Goal: Task Accomplishment & Management: Manage account settings

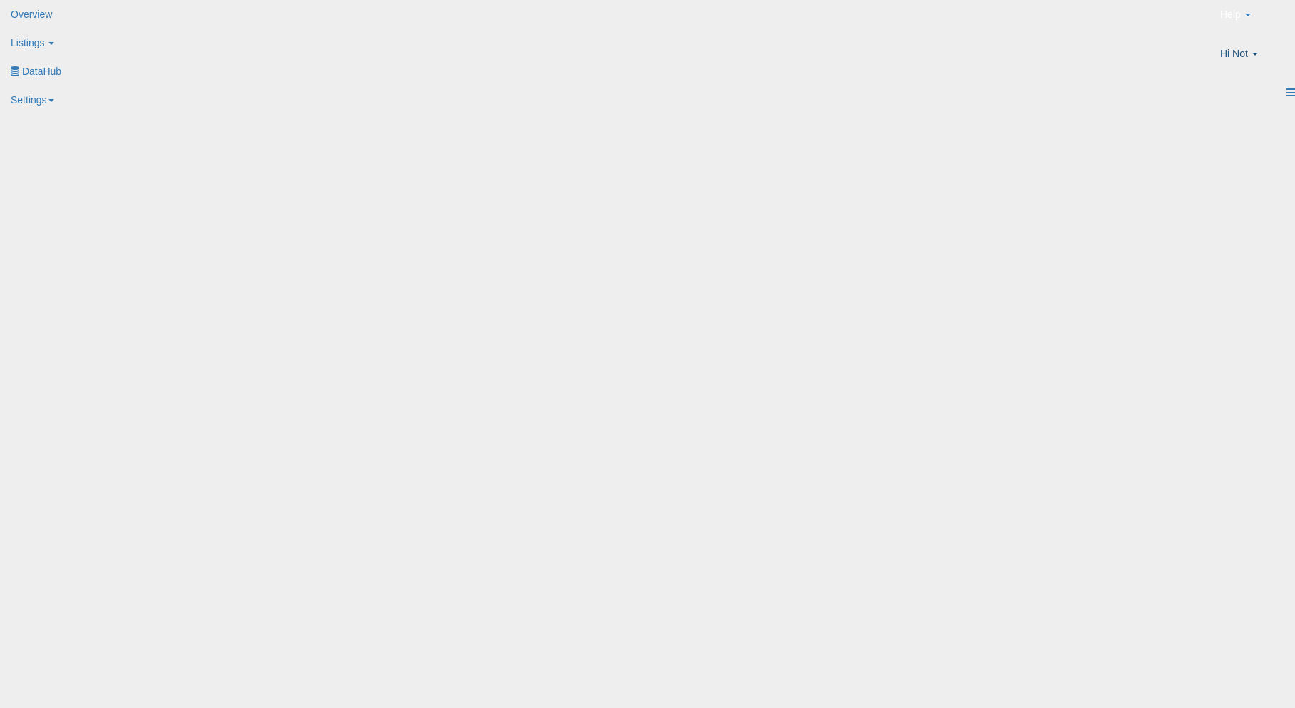
drag, startPoint x: 0, startPoint y: 0, endPoint x: 1238, endPoint y: 25, distance: 1238.0
click at [1258, 41] on li "Hi Not Account Profile Logout" at bounding box center [1252, 58] width 86 height 39
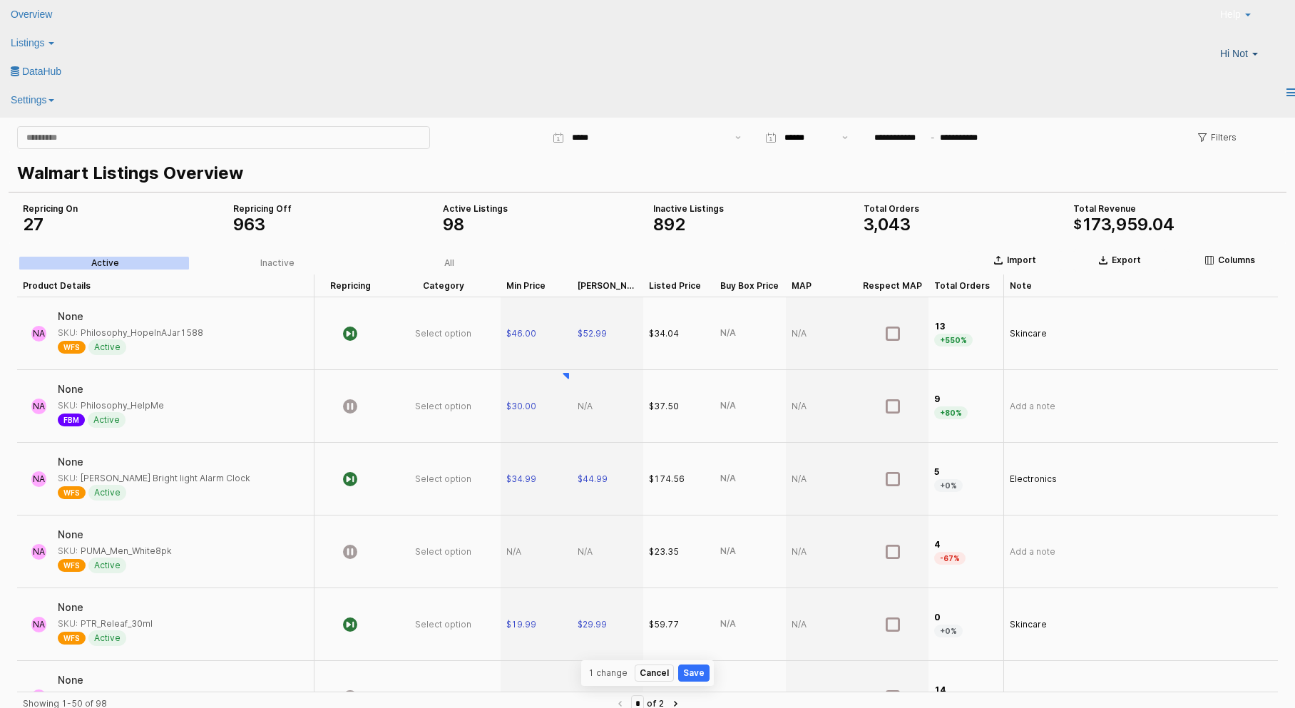
click at [1238, 46] on span "Hi Not" at bounding box center [1234, 53] width 28 height 14
click at [1251, 140] on link "Logout" at bounding box center [1266, 133] width 31 height 11
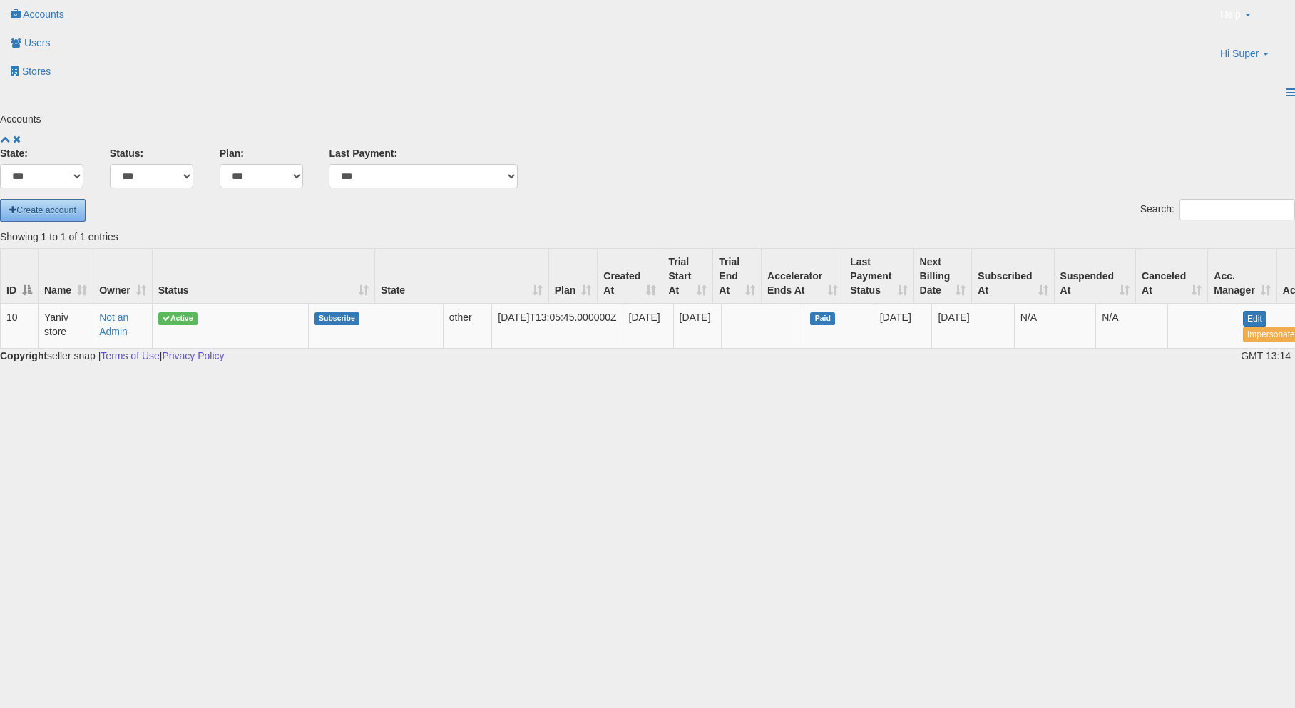
click at [76, 205] on span "Create account" at bounding box center [42, 210] width 67 height 10
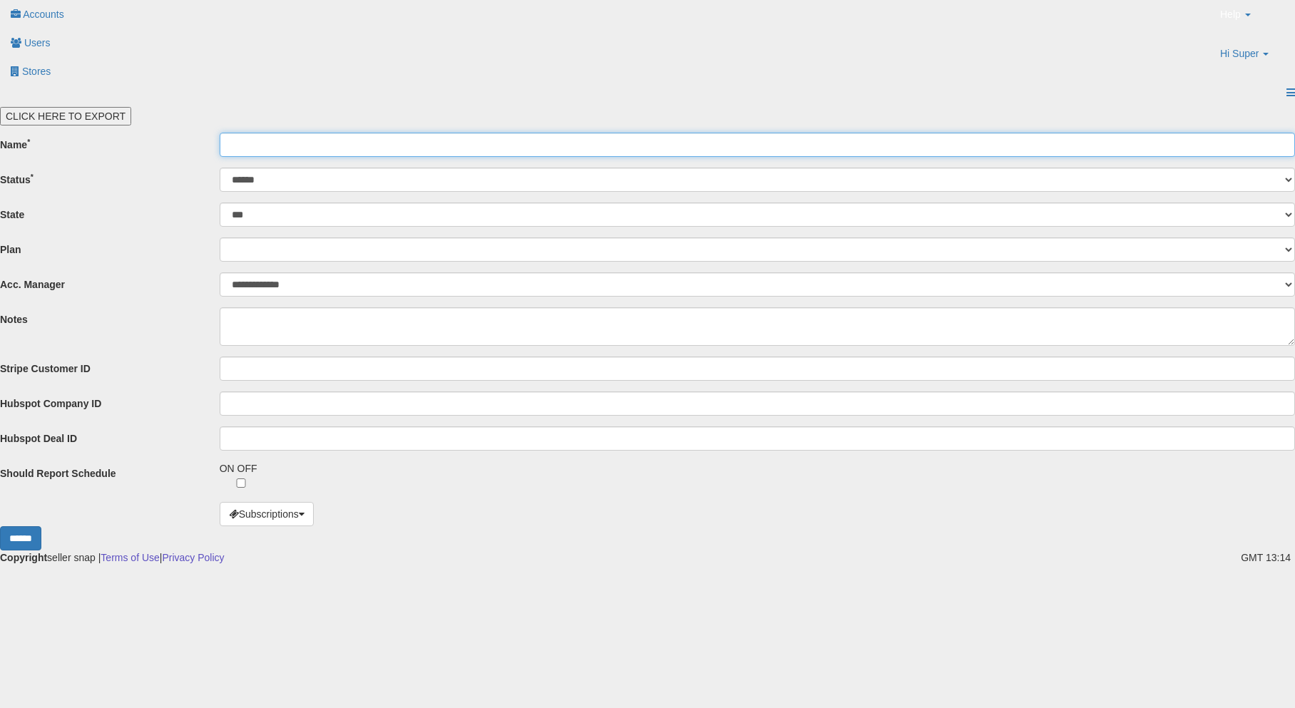
click at [342, 133] on input "Name *" at bounding box center [757, 145] width 1075 height 24
type input "**********"
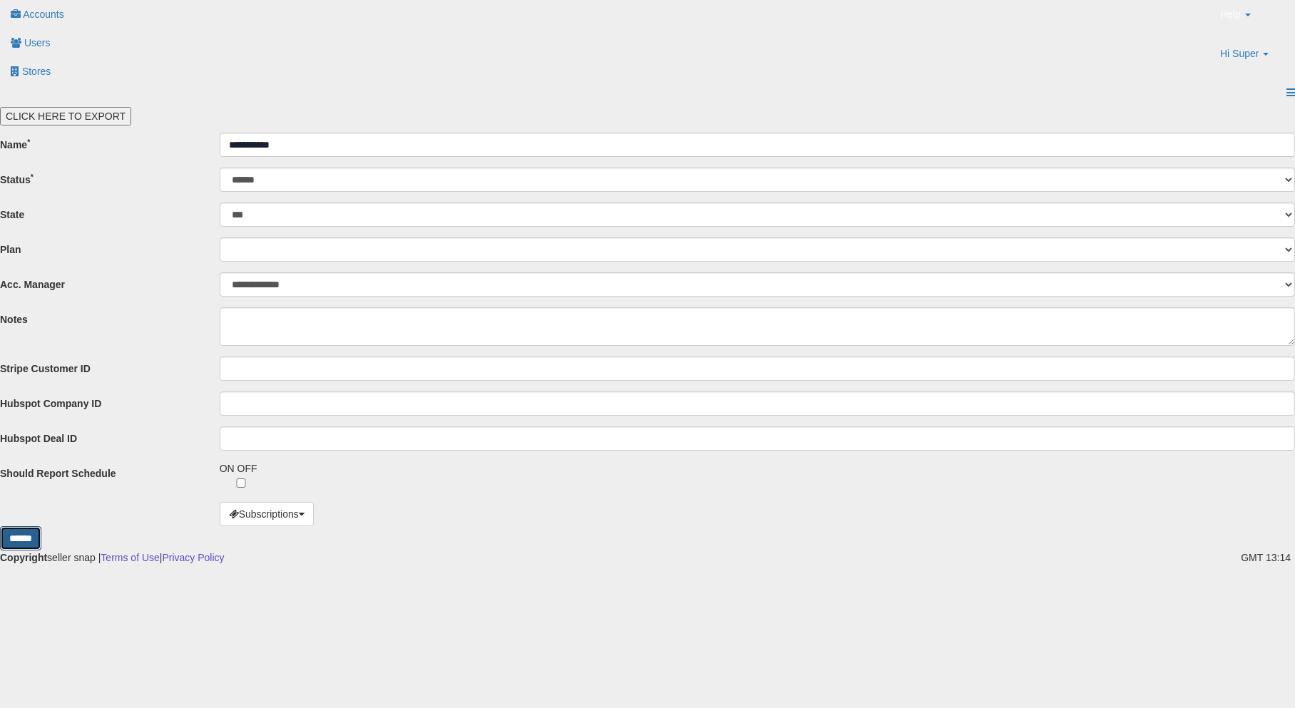
click at [41, 530] on input "******" at bounding box center [20, 538] width 41 height 24
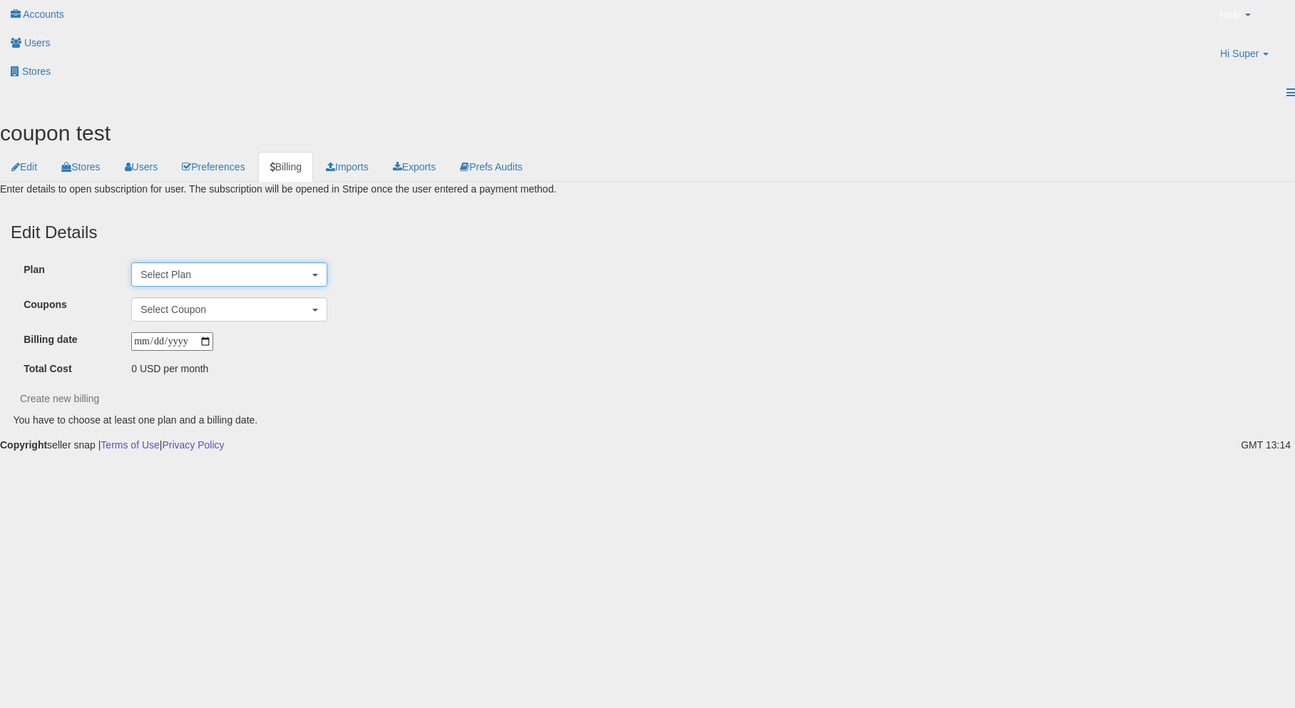
click at [191, 269] on span "Select Plan" at bounding box center [165, 274] width 51 height 11
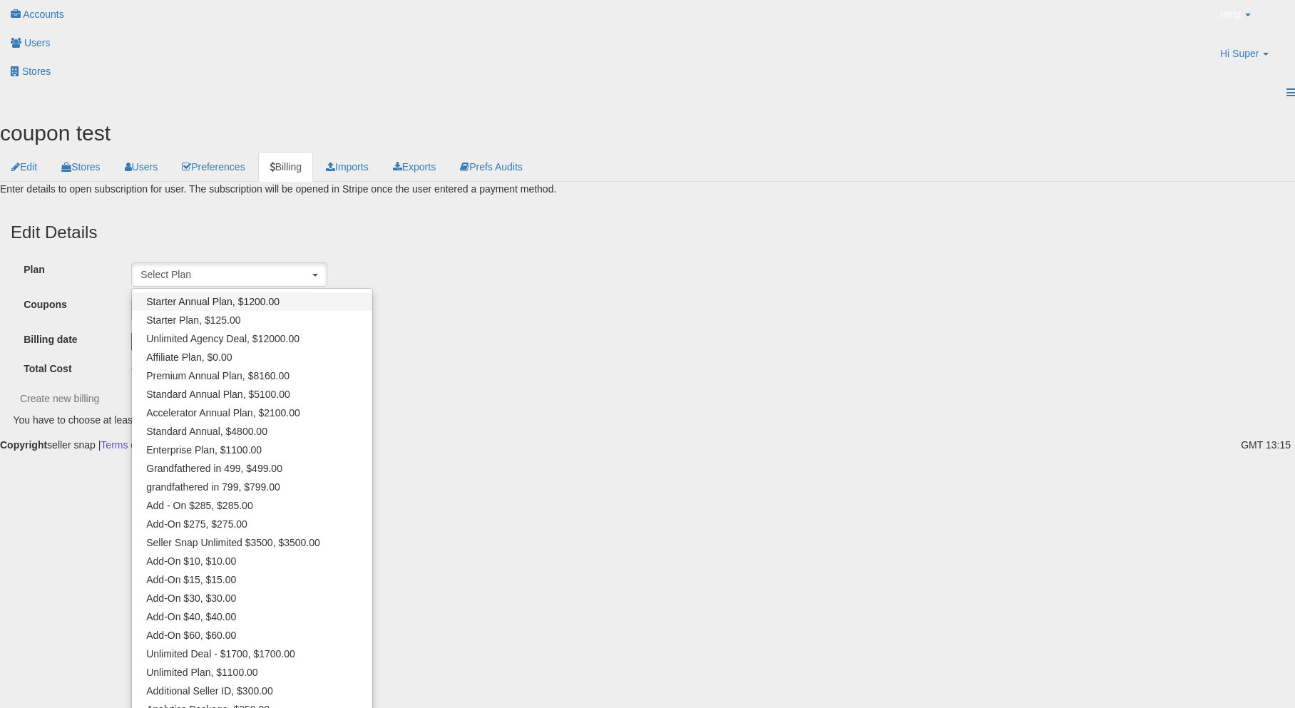
scroll to position [11, 0]
drag, startPoint x: 298, startPoint y: 254, endPoint x: 324, endPoint y: 262, distance: 27.5
click at [324, 293] on link "Starter Annual Plan, $1200.00" at bounding box center [252, 302] width 240 height 19
click at [282, 378] on ul "Starter Annual Plan, $1200.00 Starter Plan, $125.00 Unlimited Agency Deal, $120…" at bounding box center [252, 617] width 242 height 657
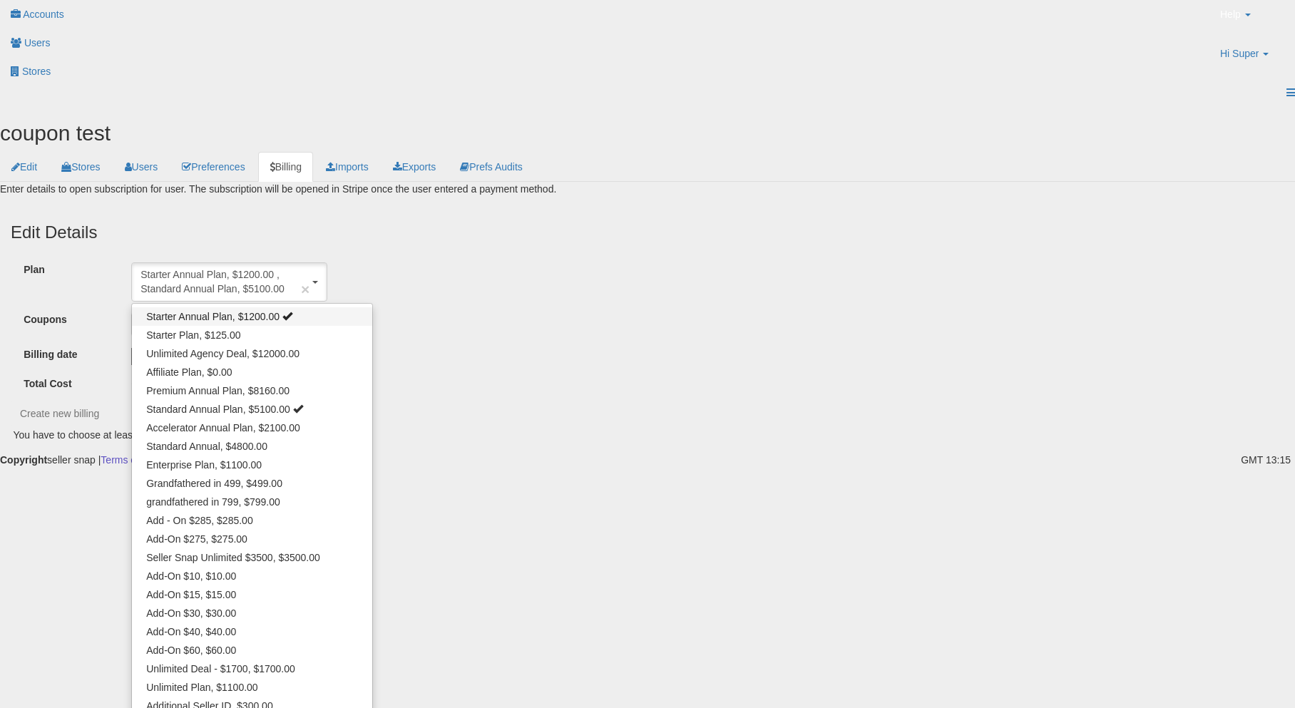
select select "**********"
click at [302, 307] on link "Starter Annual Plan, $1200.00" at bounding box center [252, 316] width 240 height 19
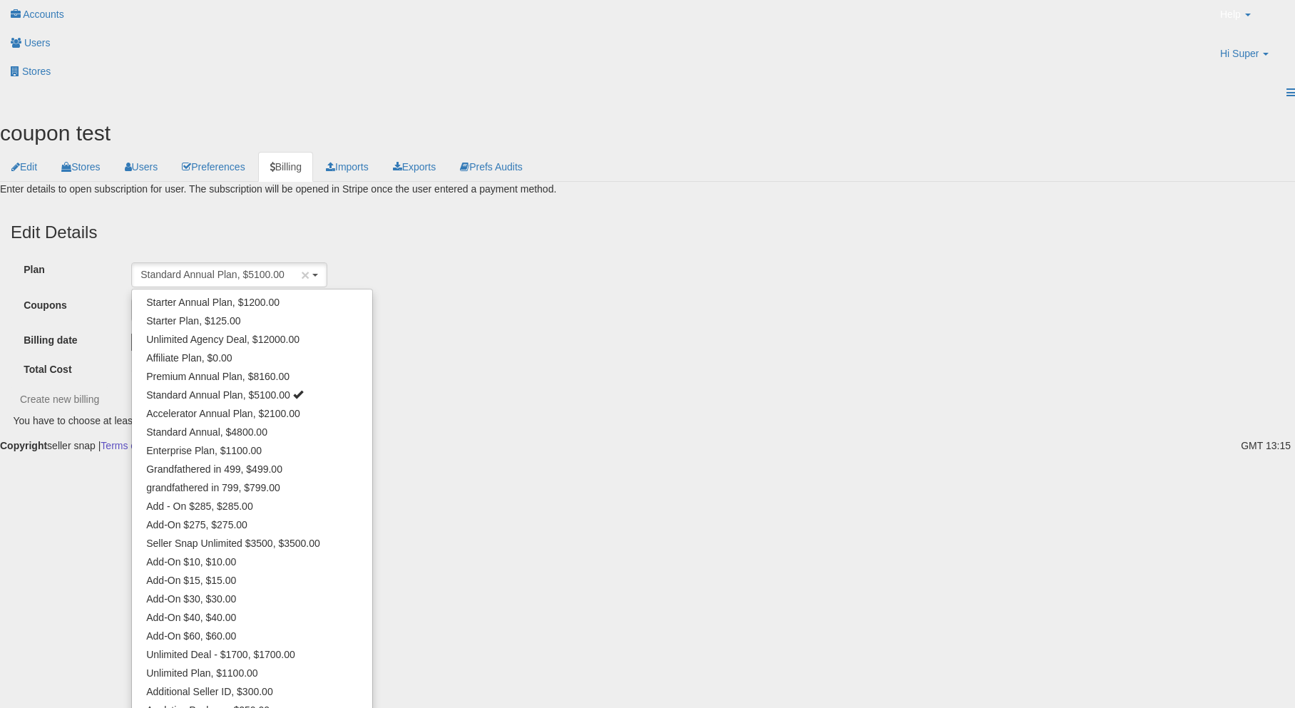
click at [457, 387] on div "**********" at bounding box center [647, 407] width 1316 height 41
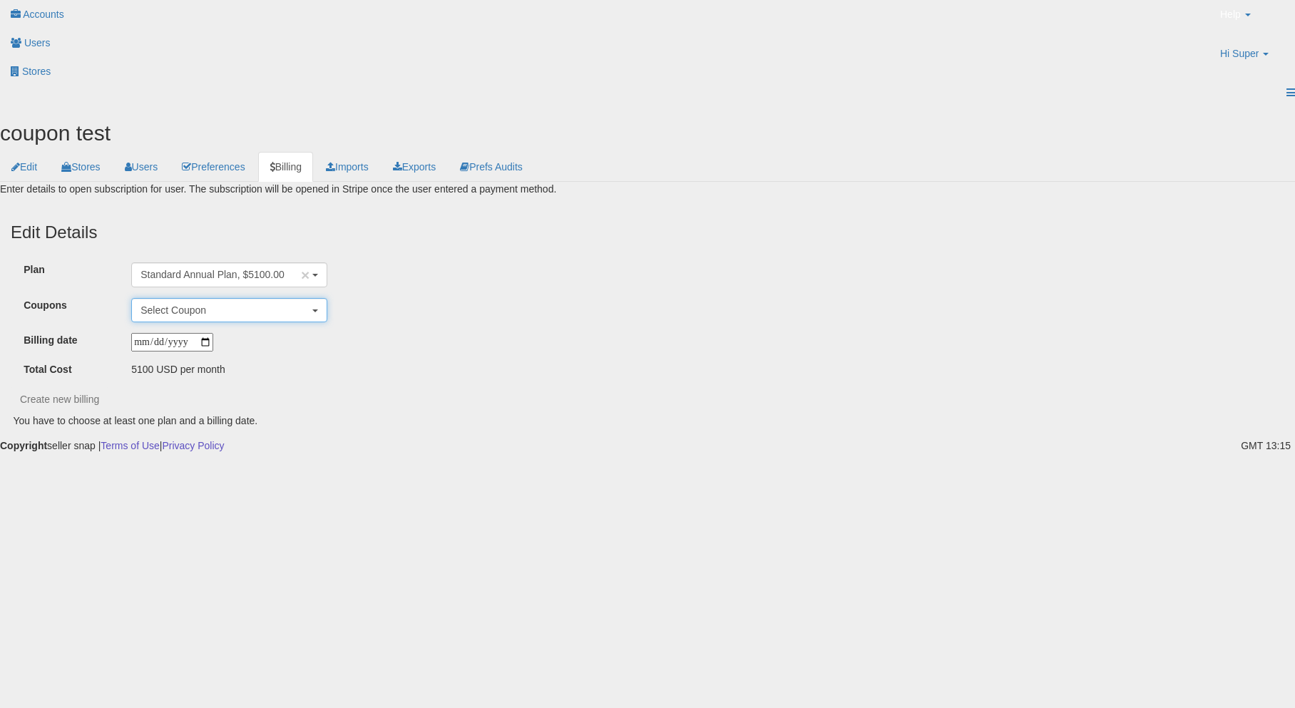
click at [266, 298] on button "Select Coupon" at bounding box center [229, 310] width 196 height 24
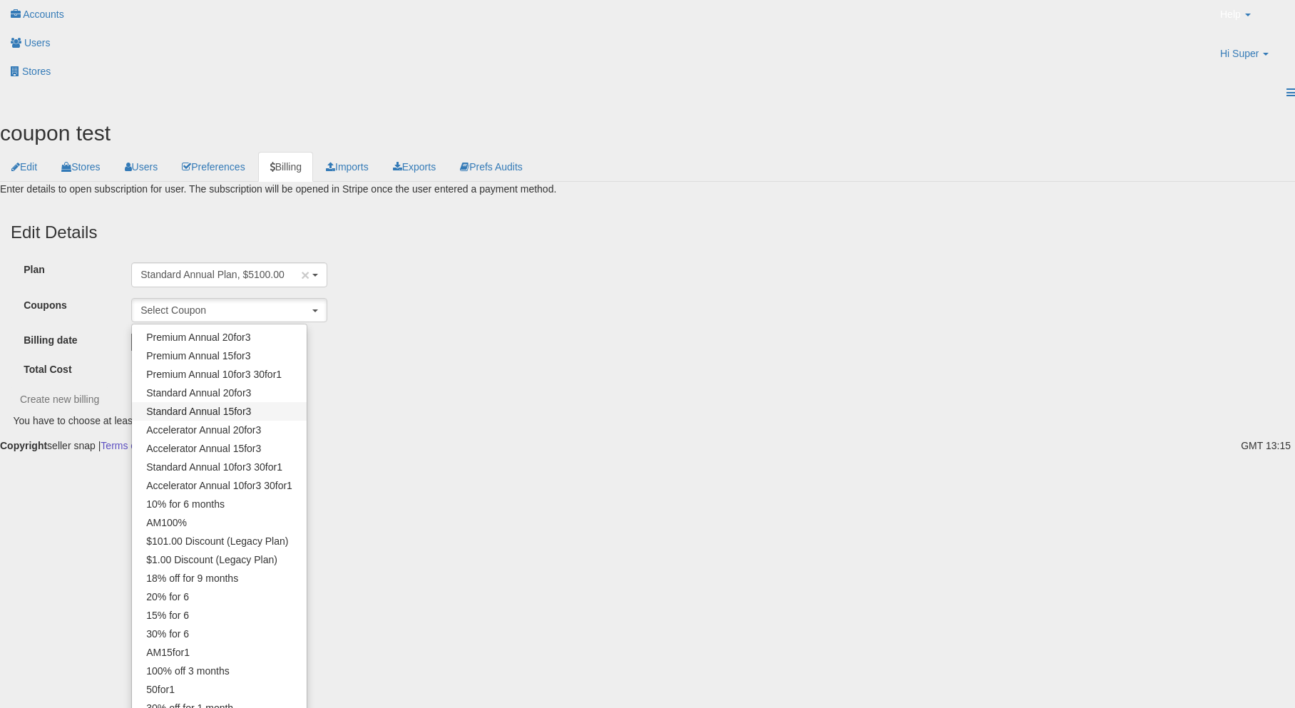
click at [273, 390] on div "coupon test Edit Stores Users Preferences Billing" at bounding box center [647, 274] width 1295 height 307
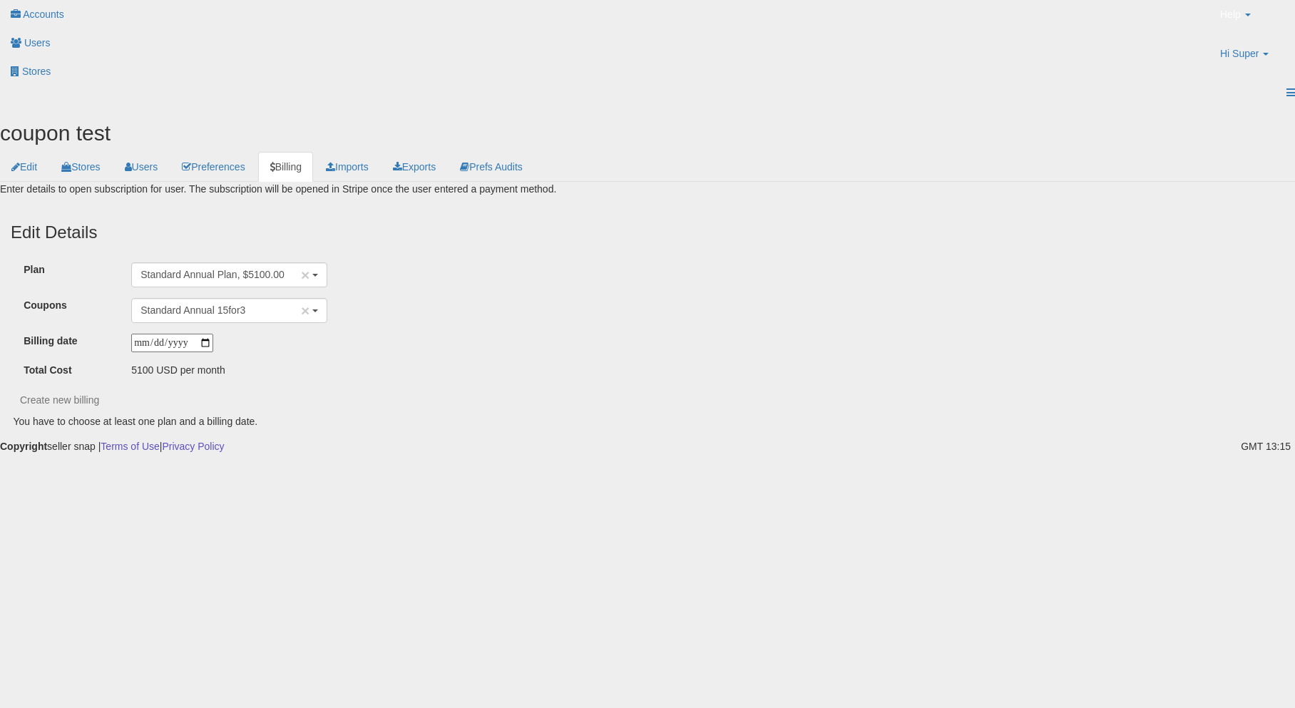
click at [406, 388] on div "Create new billing" at bounding box center [647, 400] width 1316 height 24
drag, startPoint x: 232, startPoint y: 291, endPoint x: 242, endPoint y: 288, distance: 10.4
click at [213, 334] on input "date" at bounding box center [172, 343] width 82 height 19
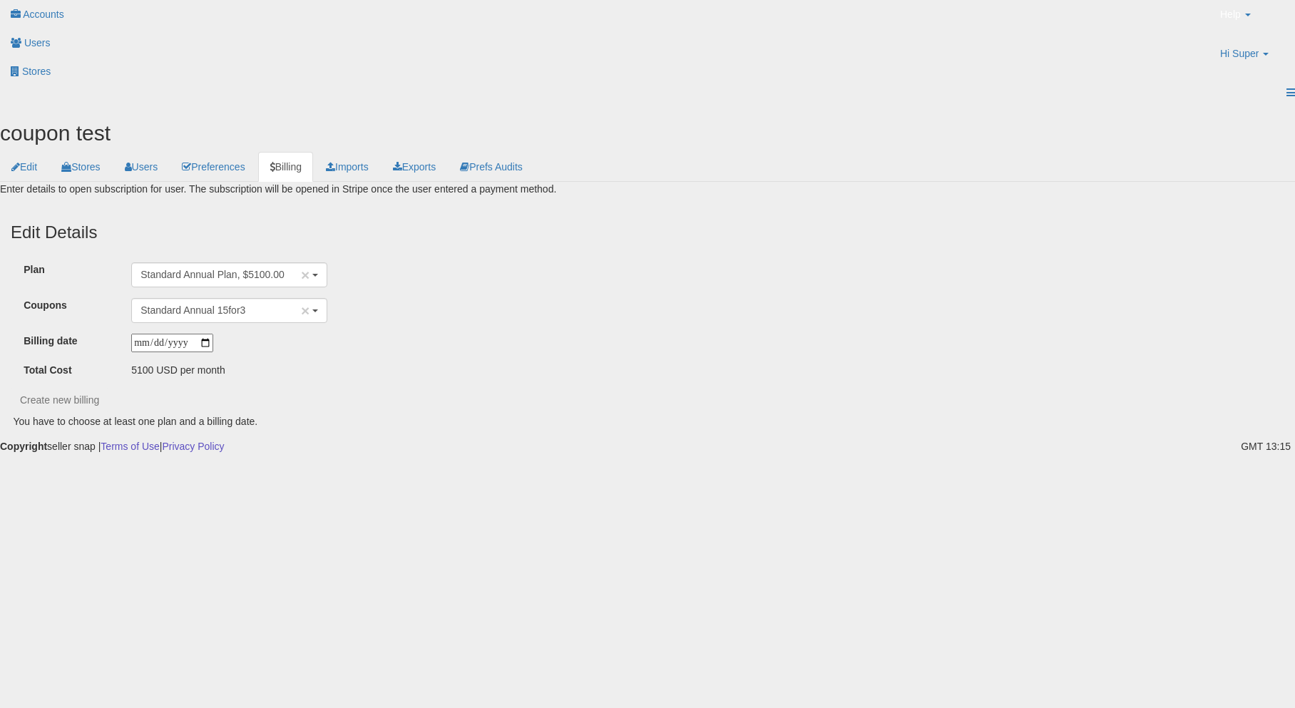
type input "**********"
click at [404, 388] on div "Create new billing" at bounding box center [647, 400] width 1316 height 24
click at [108, 388] on button "Create new billing" at bounding box center [60, 400] width 98 height 24
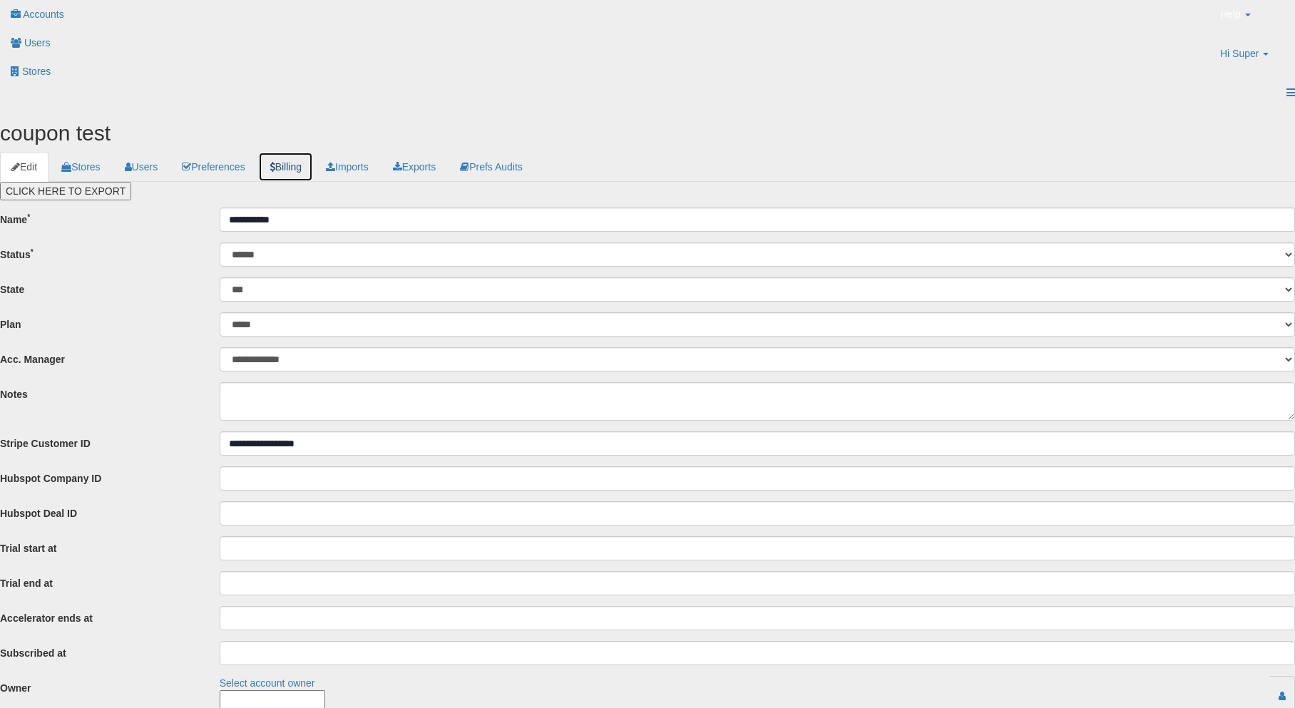
click at [313, 152] on link "Billing" at bounding box center [285, 167] width 55 height 30
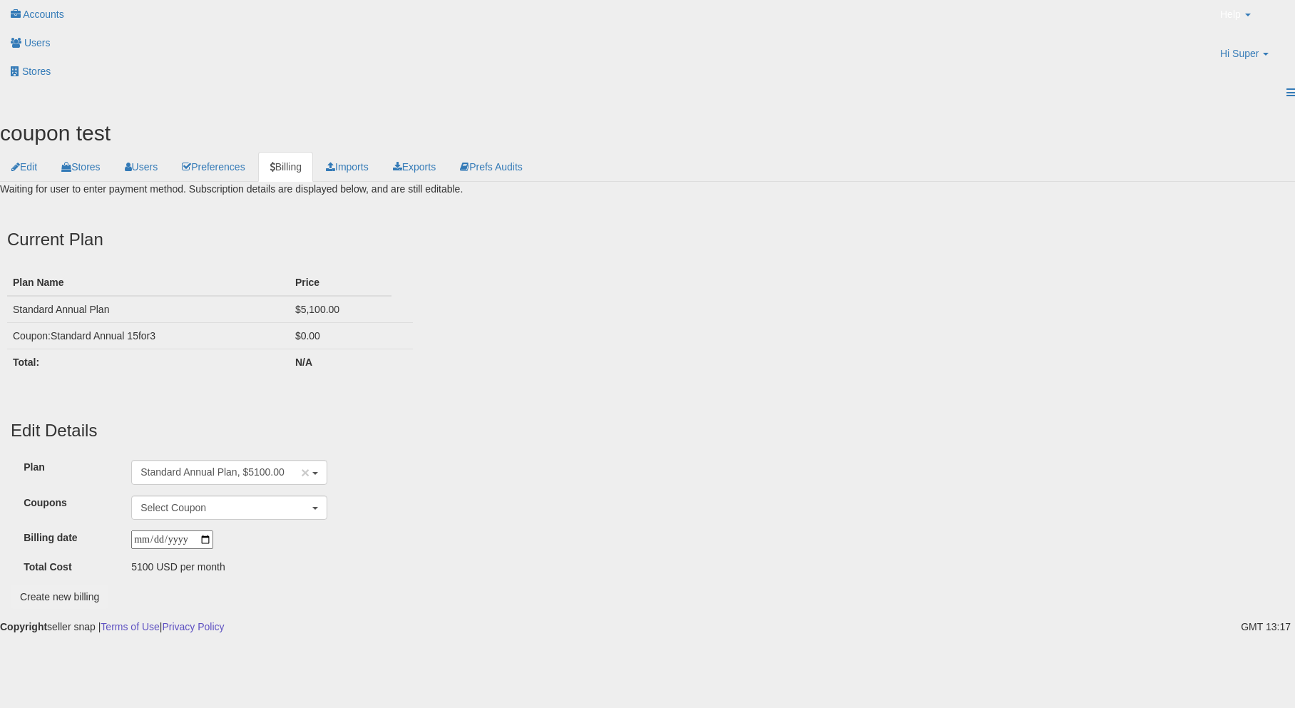
click at [440, 270] on div "Plan Name Price Standard Annual Plan $5,100.00 Coupon: Standard Annual 15for3 $…" at bounding box center [637, 330] width 1302 height 120
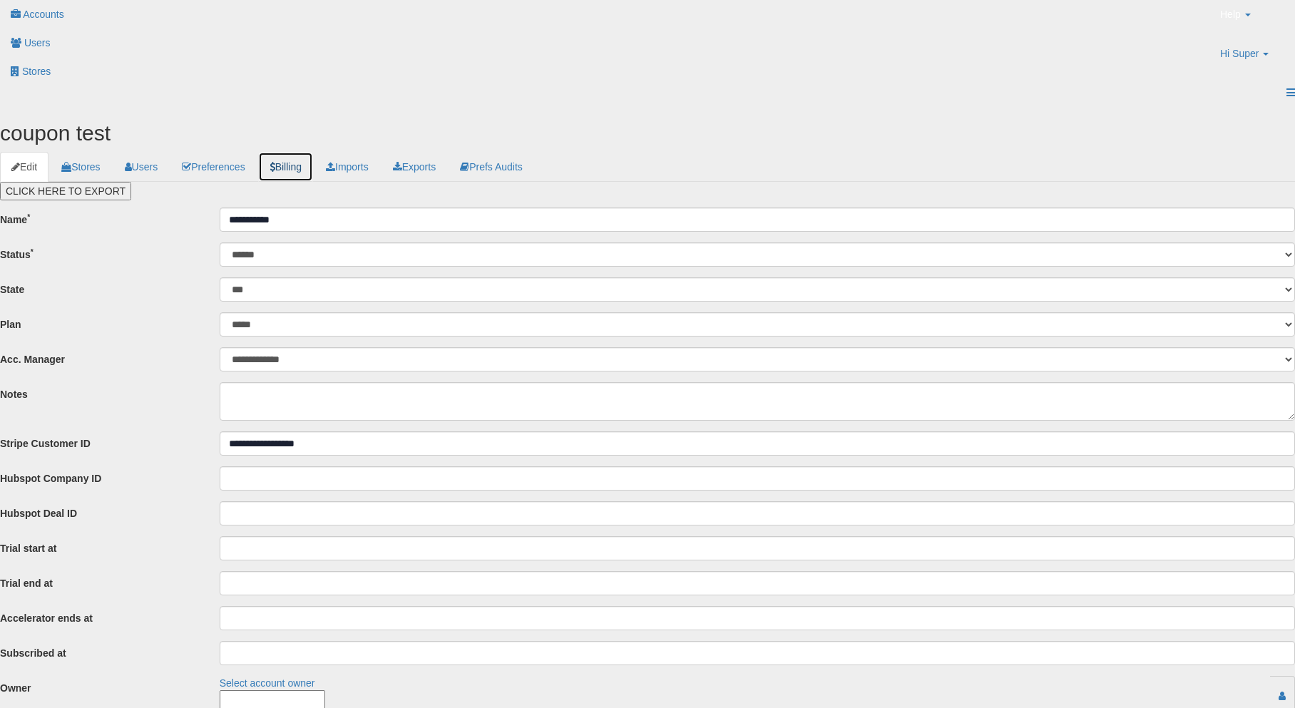
click at [313, 152] on link "Billing" at bounding box center [285, 167] width 55 height 30
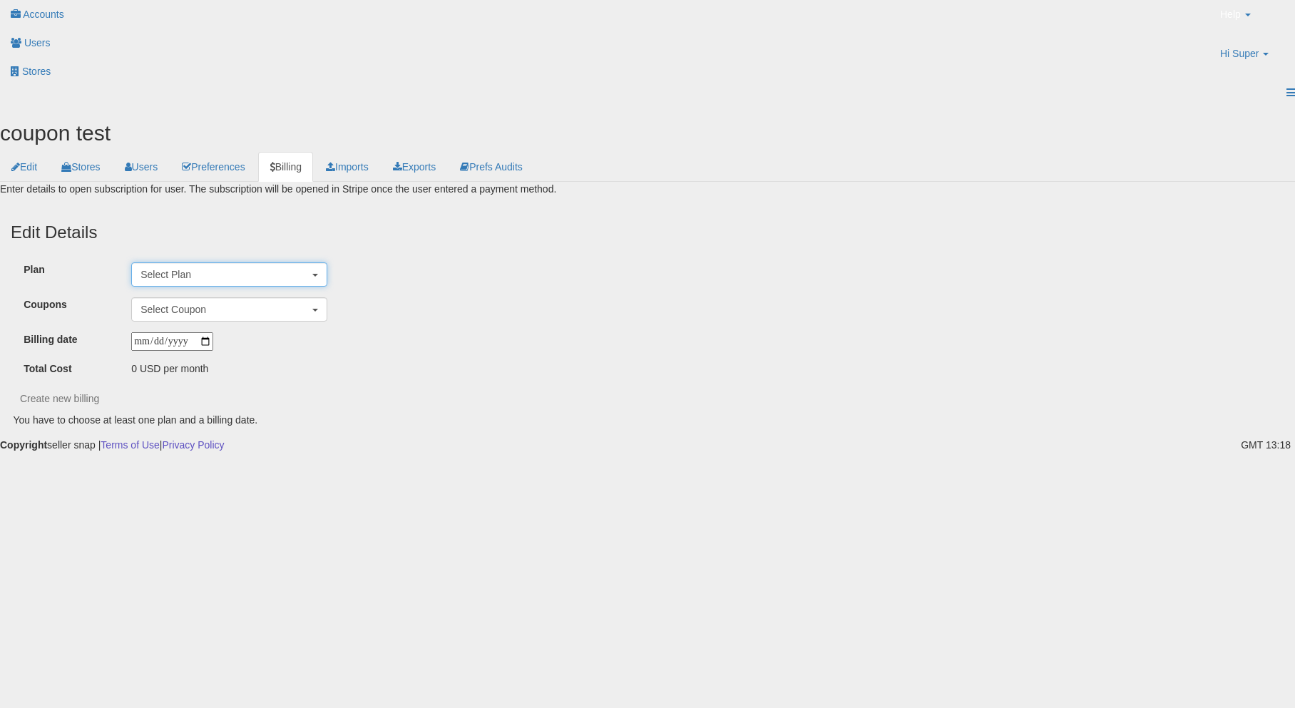
click at [257, 262] on button "Select Plan" at bounding box center [229, 274] width 196 height 24
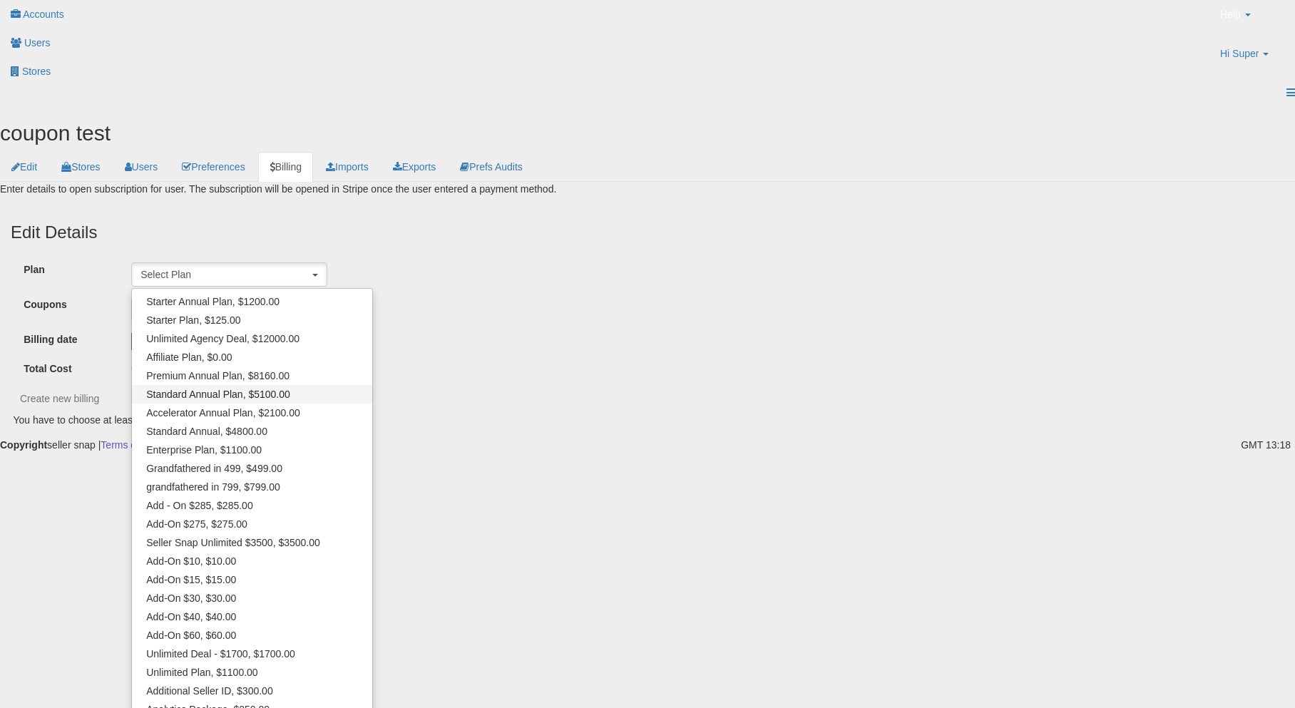
select select "**********"
click at [260, 385] on link "Standard Annual Plan, $5100.00" at bounding box center [252, 394] width 240 height 19
drag, startPoint x: 565, startPoint y: 296, endPoint x: 498, endPoint y: 288, distance: 68.2
click at [563, 333] on div "Billing date" at bounding box center [659, 342] width 1293 height 19
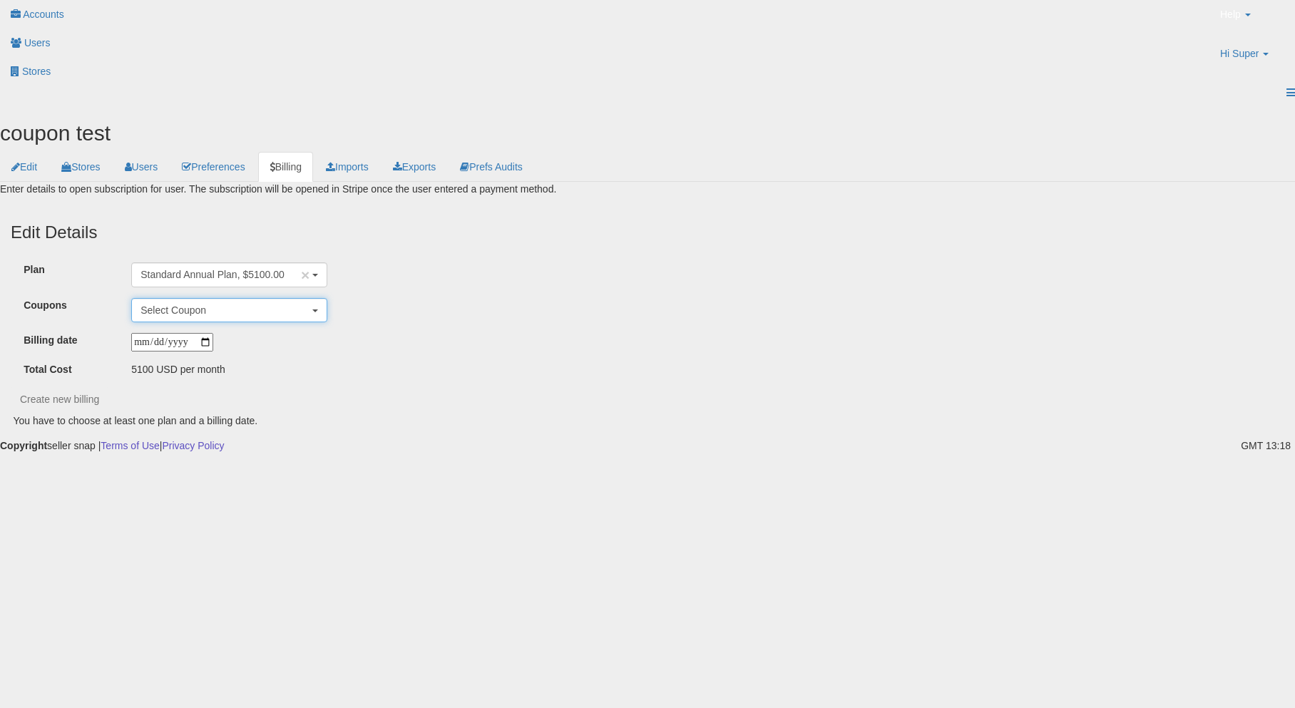
click at [270, 298] on button "Select Coupon" at bounding box center [229, 310] width 196 height 24
click at [250, 394] on div "coupon test Edit Stores Users Preferences Billing" at bounding box center [647, 274] width 1295 height 307
click at [195, 334] on input "date" at bounding box center [172, 343] width 82 height 19
click at [213, 334] on input "date" at bounding box center [172, 343] width 82 height 19
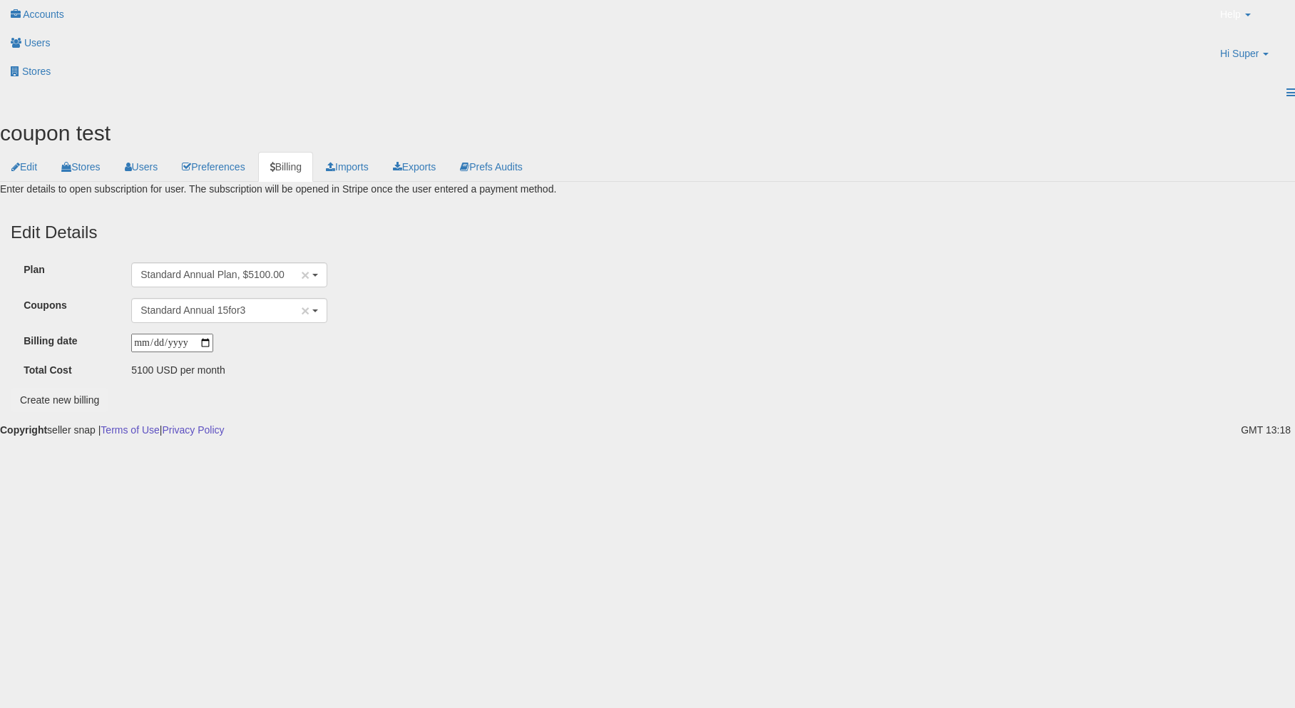
drag, startPoint x: 393, startPoint y: 314, endPoint x: 386, endPoint y: 315, distance: 7.2
click at [386, 363] on div "5100 USD per month" at bounding box center [281, 370] width 323 height 14
click at [213, 334] on input "**********" at bounding box center [172, 343] width 82 height 19
type input "**********"
drag, startPoint x: 350, startPoint y: 332, endPoint x: 260, endPoint y: 336, distance: 89.9
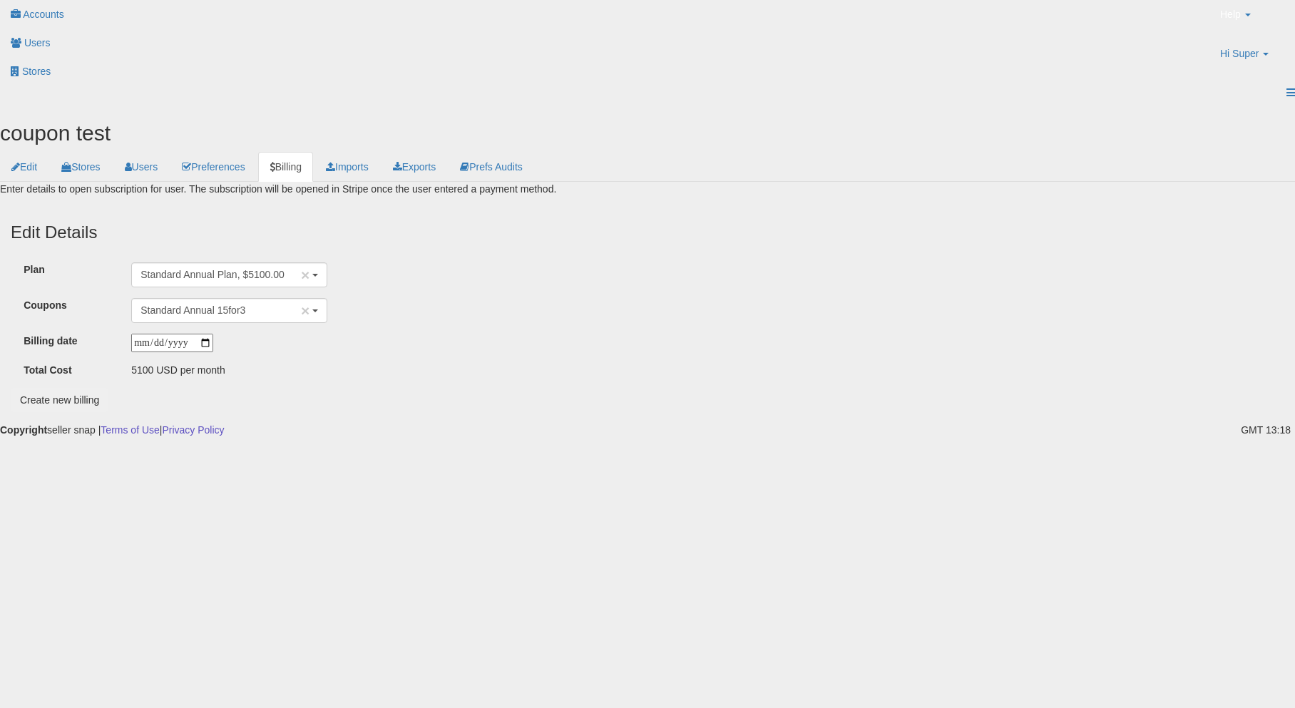
click at [349, 332] on div "**********" at bounding box center [647, 297] width 1295 height 230
click at [108, 388] on button "Create new billing" at bounding box center [60, 400] width 98 height 24
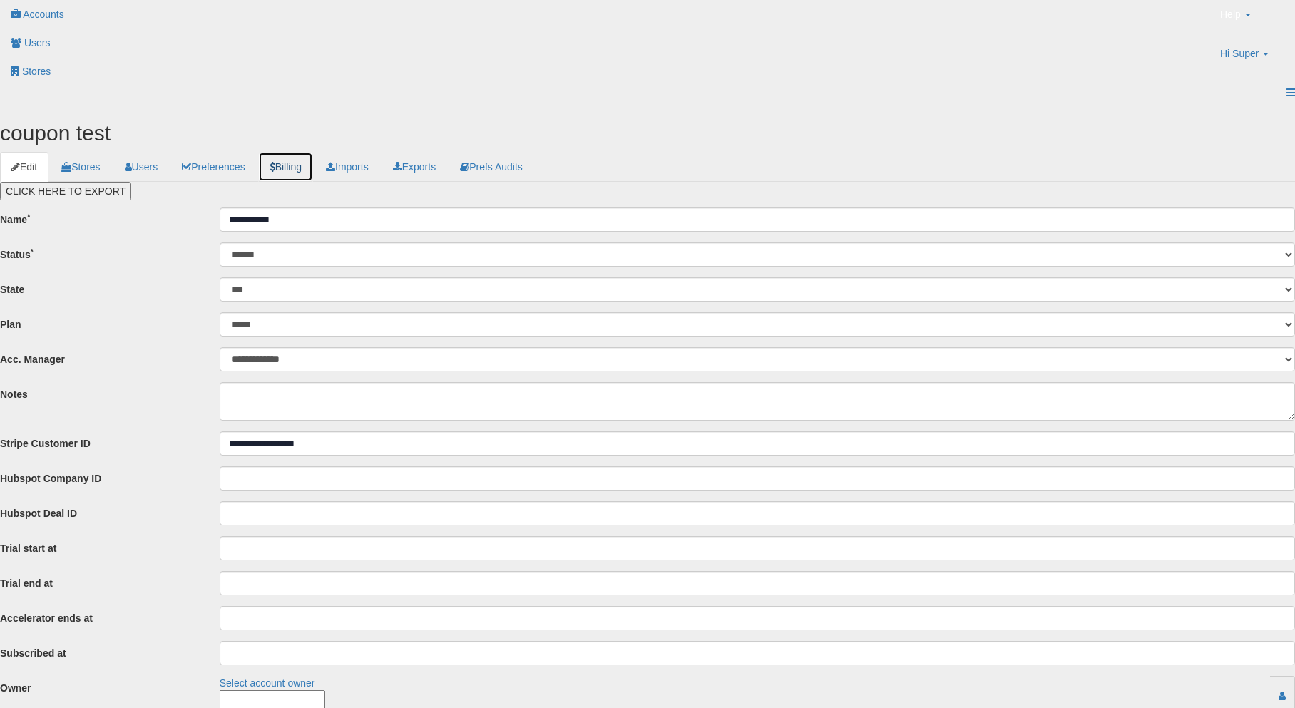
click at [313, 152] on link "Billing" at bounding box center [285, 167] width 55 height 30
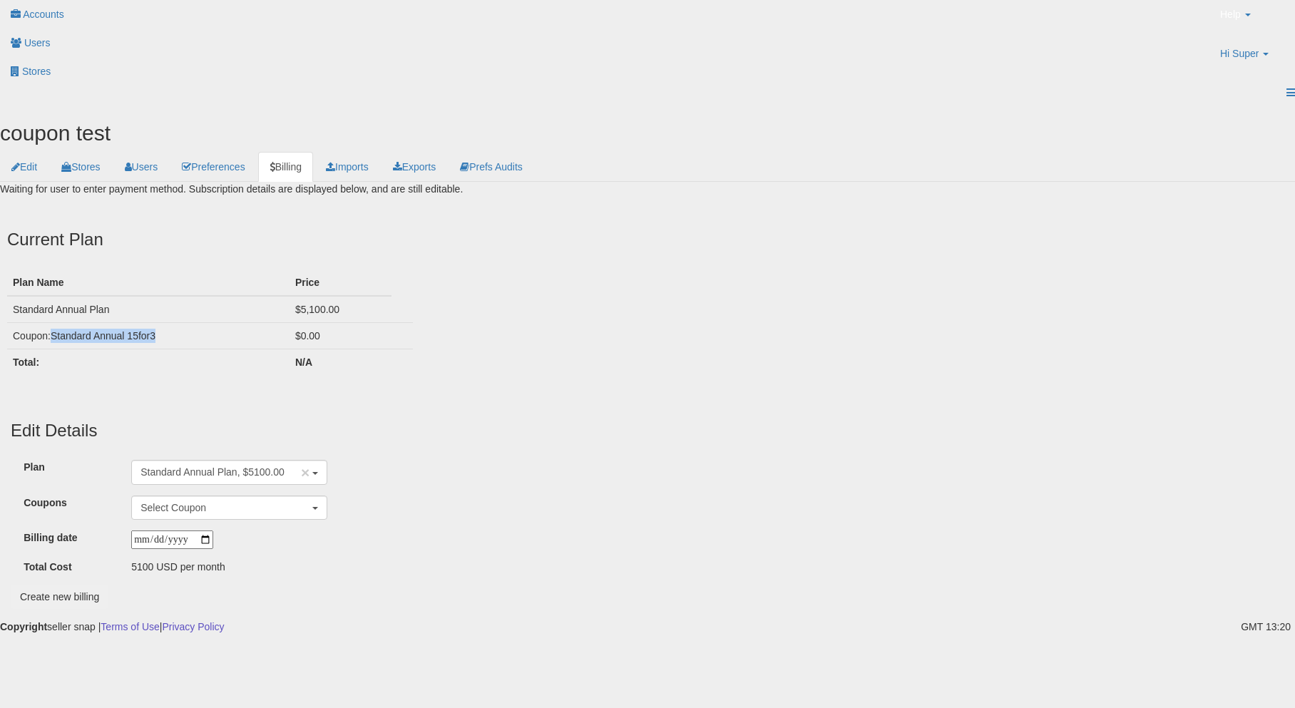
drag, startPoint x: 158, startPoint y: 284, endPoint x: 83, endPoint y: 284, distance: 75.6
click at [83, 322] on td "Coupon: Standard Annual 15for3" at bounding box center [148, 335] width 282 height 26
copy td "Standard Annual 15for3"
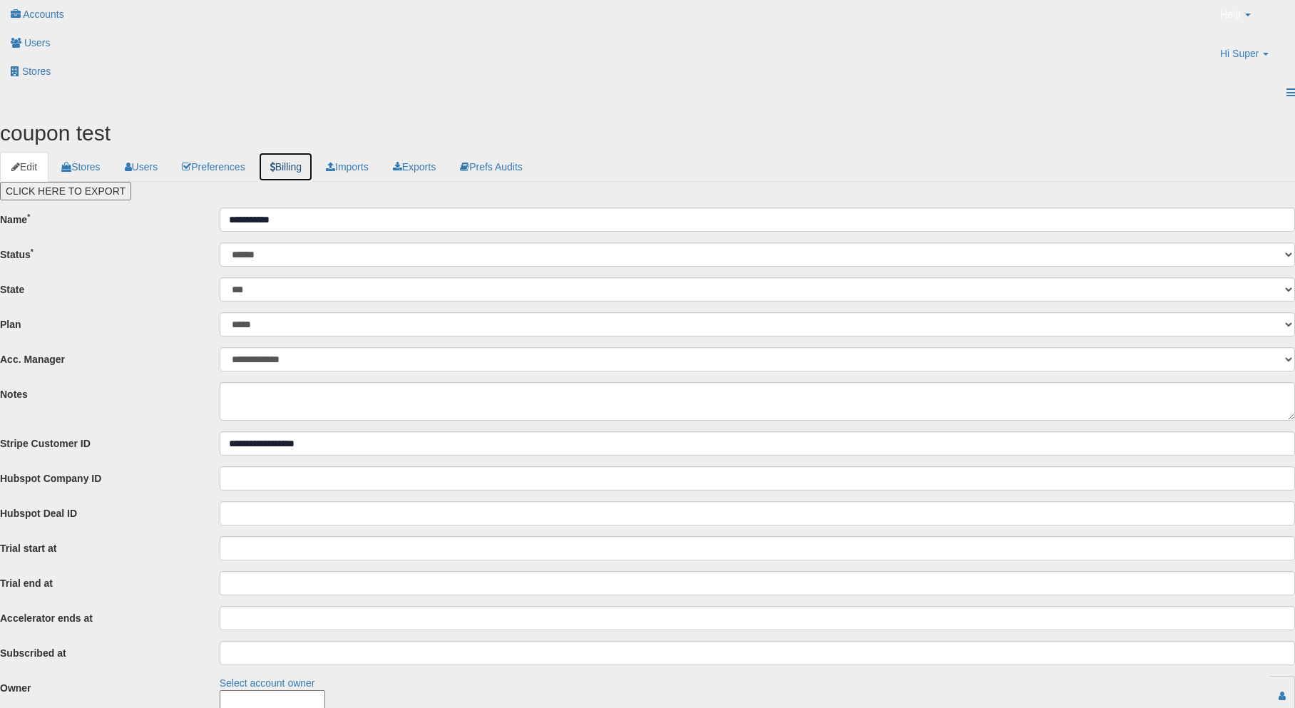
click at [313, 152] on link "Billing" at bounding box center [285, 167] width 55 height 30
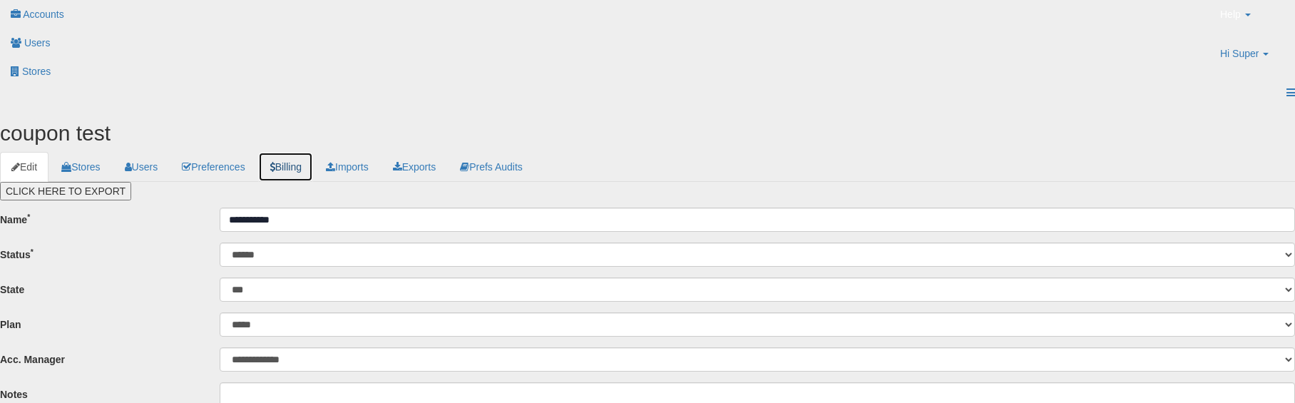
click at [313, 152] on link "Billing" at bounding box center [285, 167] width 55 height 30
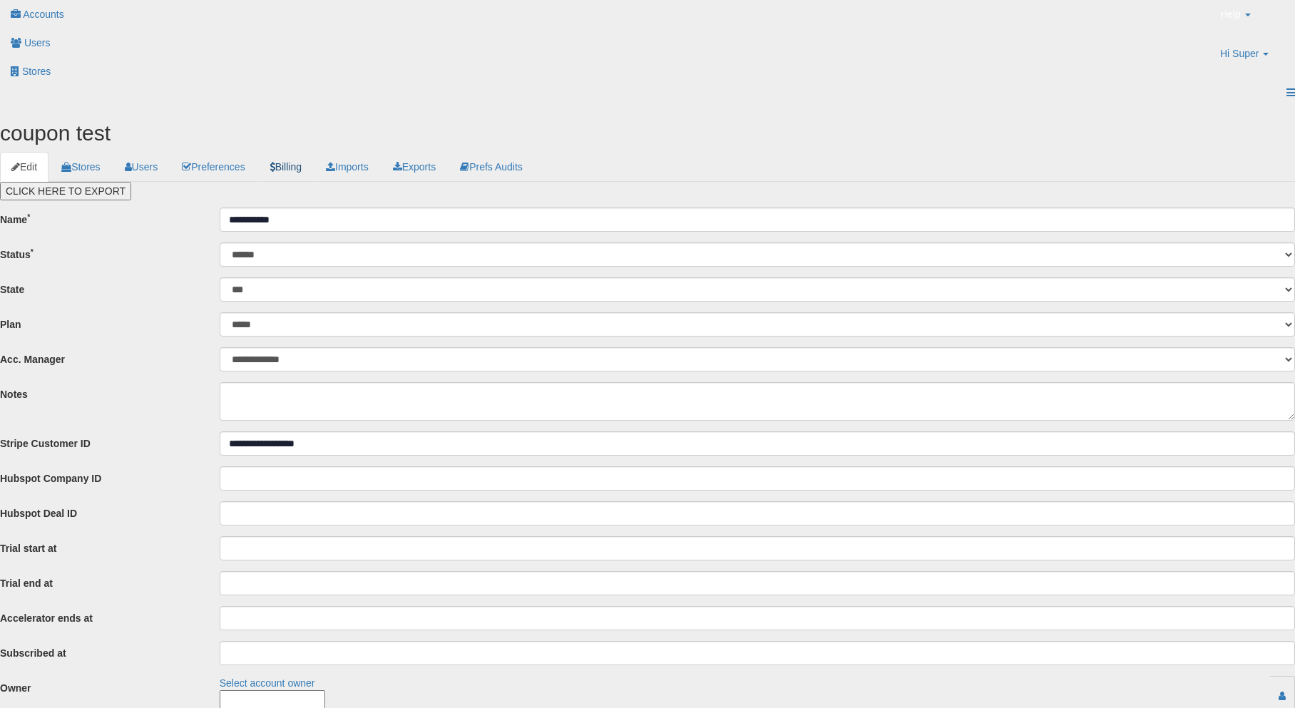
click at [313, 152] on link "Billing" at bounding box center [285, 167] width 55 height 30
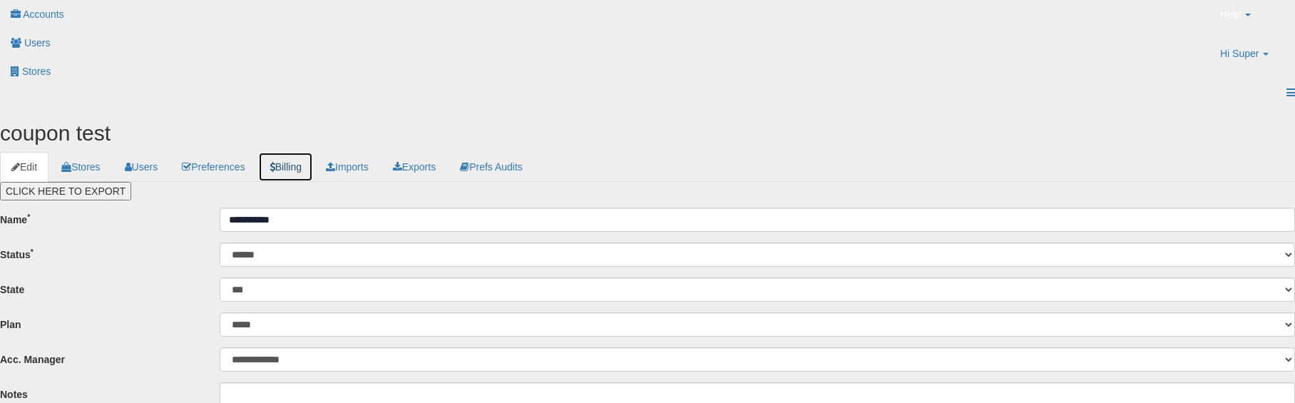
click at [313, 152] on link "Billing" at bounding box center [285, 167] width 55 height 30
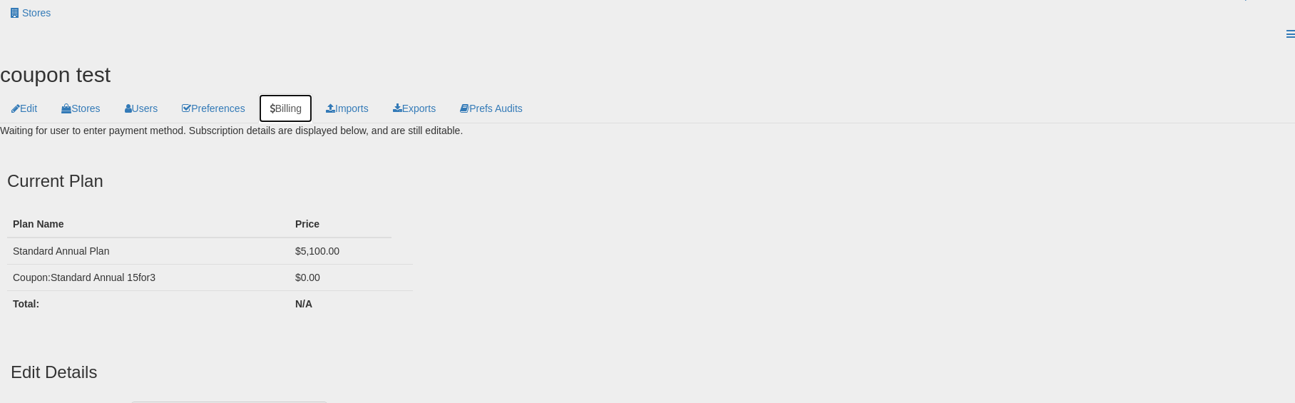
scroll to position [74, 0]
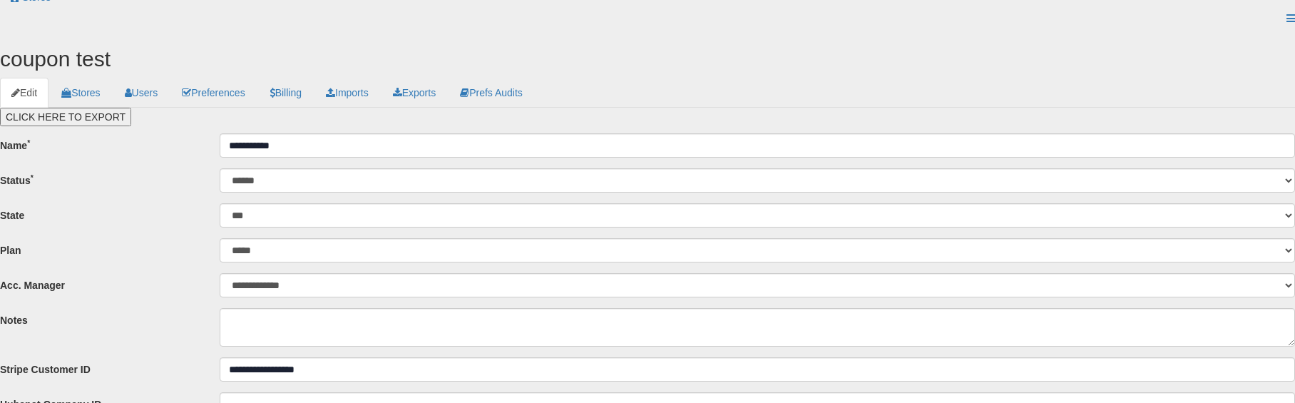
scroll to position [74, 0]
click at [275, 88] on icon at bounding box center [273, 93] width 6 height 10
